Goal: Check status

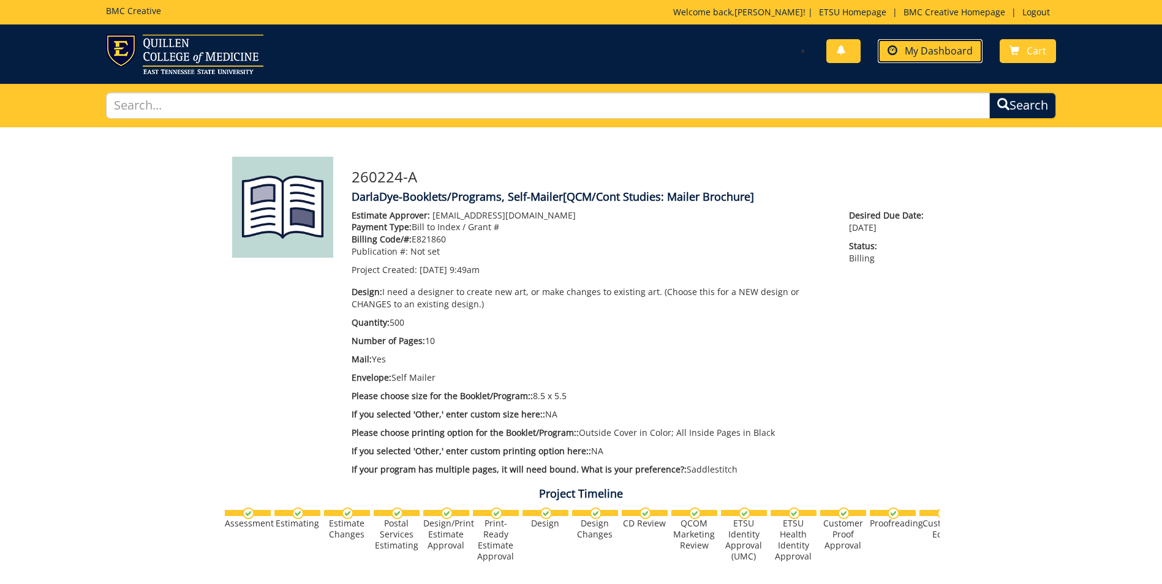
click at [922, 50] on span "My Dashboard" at bounding box center [938, 50] width 68 height 13
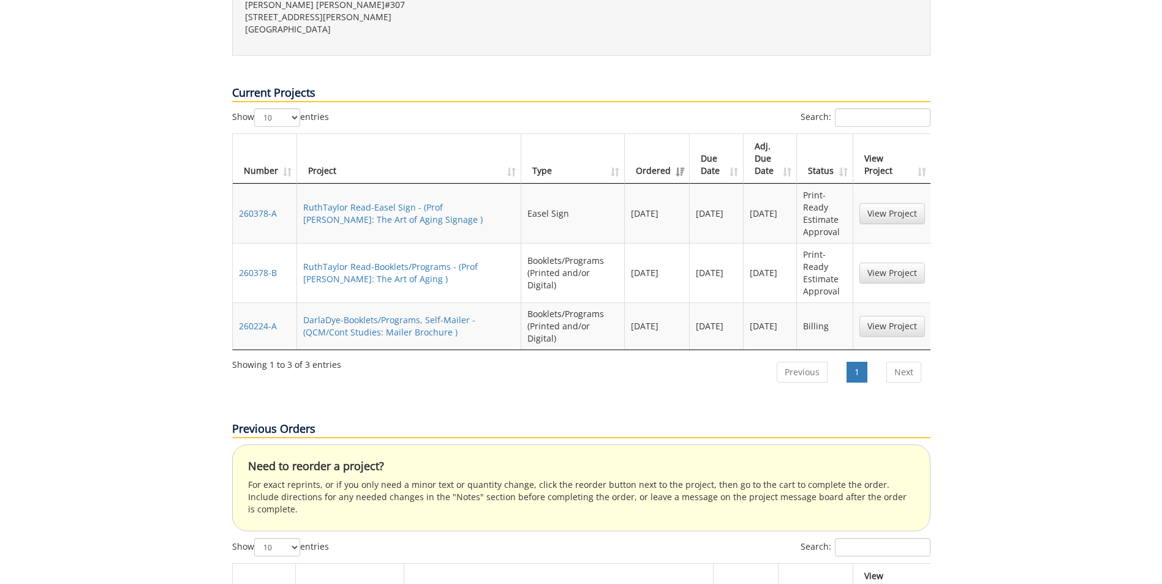
scroll to position [386, 0]
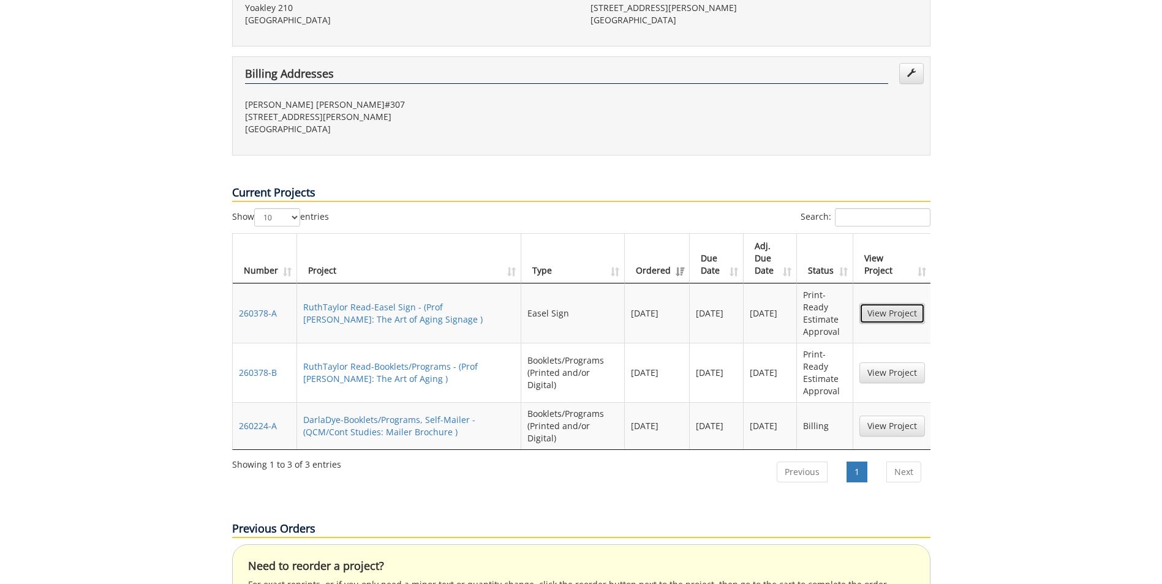
click at [901, 303] on link "View Project" at bounding box center [892, 313] width 66 height 21
click at [875, 363] on link "View Project" at bounding box center [892, 373] width 66 height 21
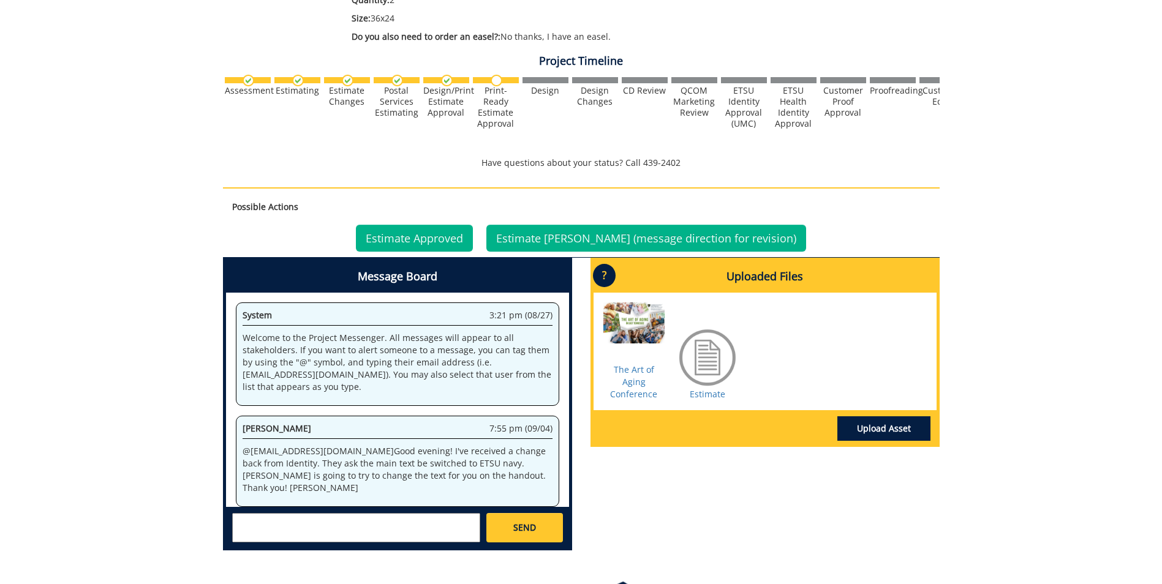
scroll to position [351, 0]
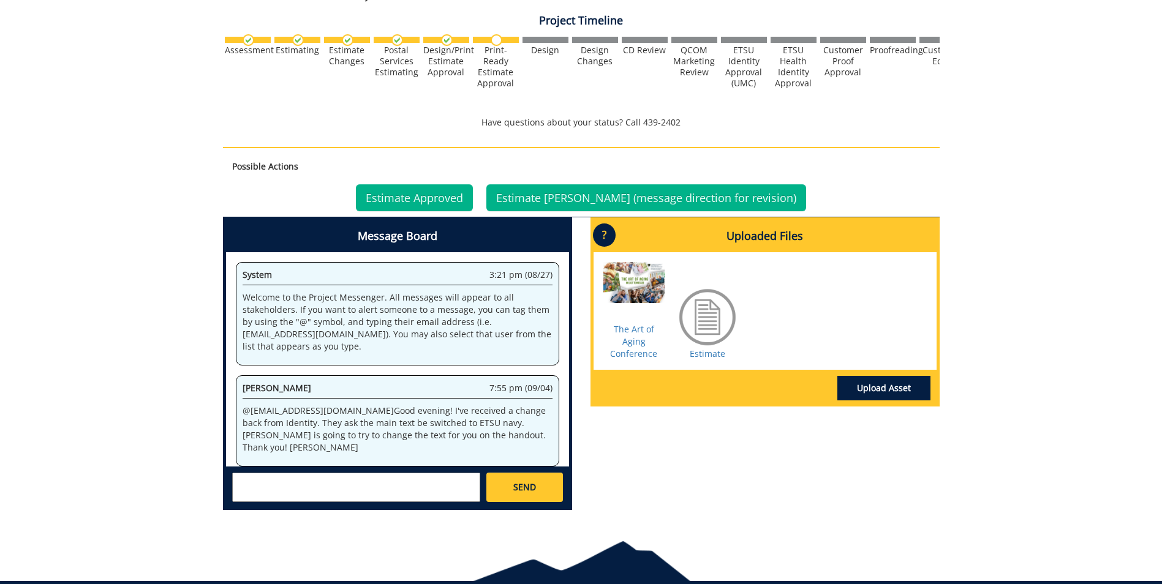
click at [645, 286] on div at bounding box center [633, 292] width 61 height 61
click at [628, 337] on link "The Art of Aging Conference" at bounding box center [633, 341] width 47 height 36
click at [703, 315] on div at bounding box center [707, 317] width 61 height 61
click at [709, 356] on link "Estimate" at bounding box center [708, 354] width 36 height 12
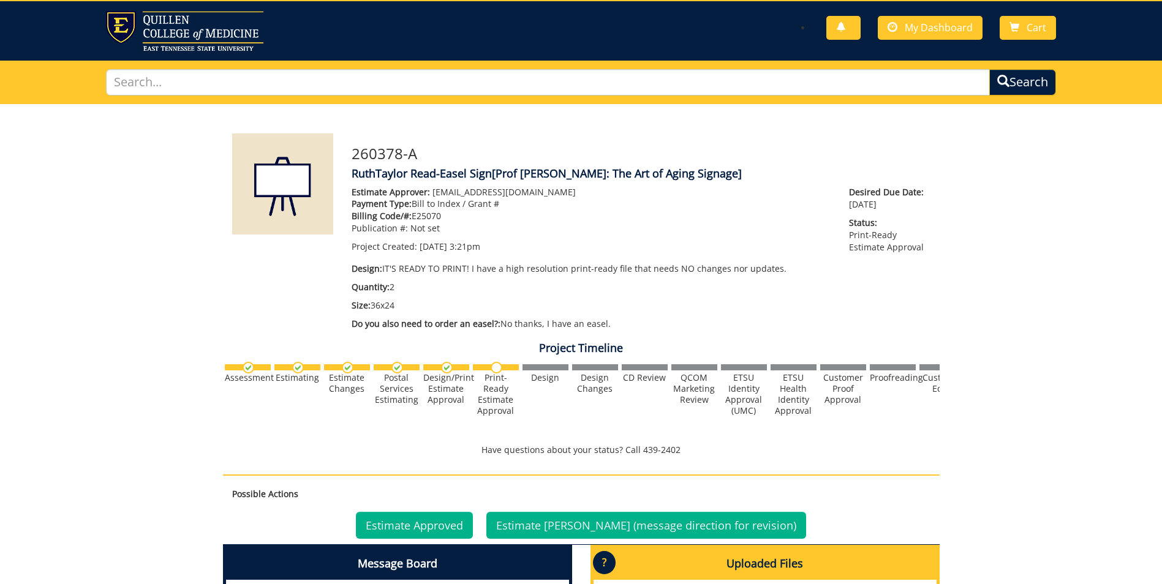
scroll to position [148, 0]
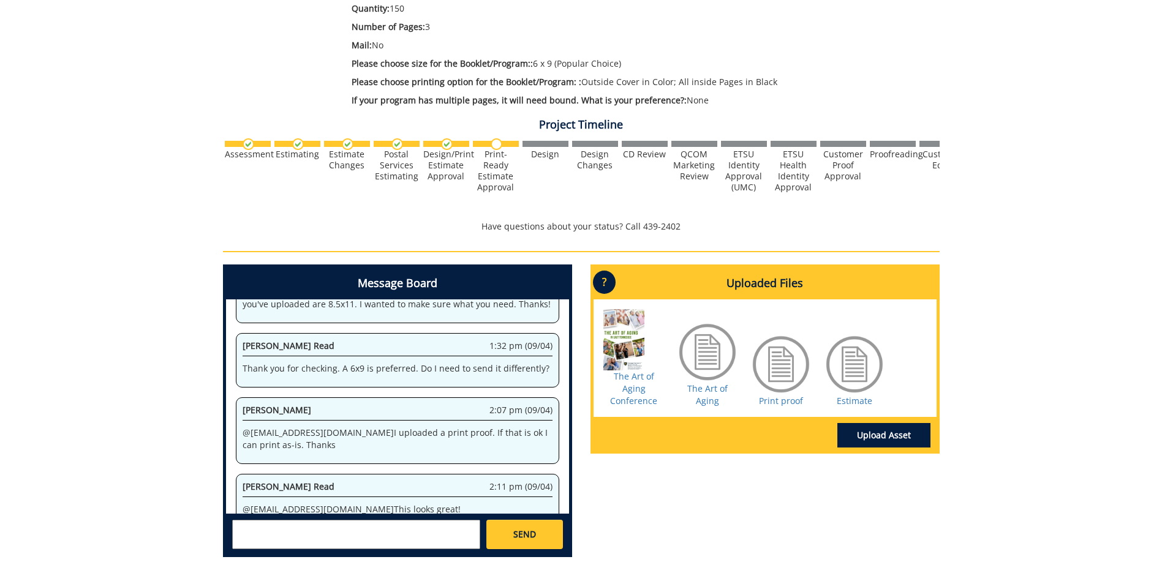
scroll to position [343, 0]
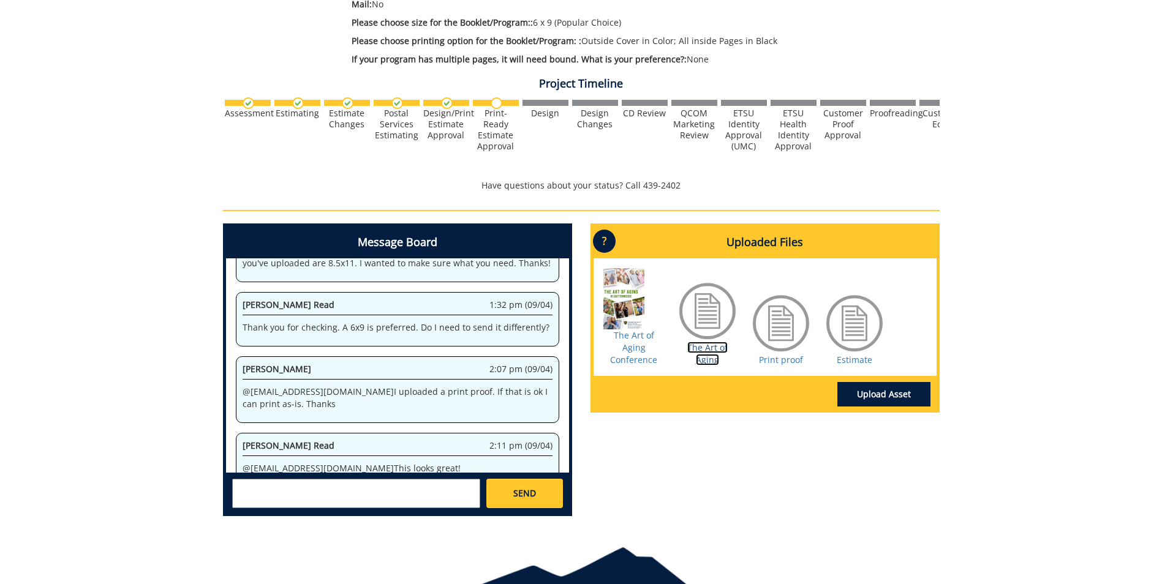
click at [702, 345] on link "The Art of Aging" at bounding box center [707, 354] width 40 height 24
click at [780, 358] on link "Print proof" at bounding box center [781, 360] width 44 height 12
click at [849, 359] on link "Estimate" at bounding box center [854, 360] width 36 height 12
